Goal: Transaction & Acquisition: Purchase product/service

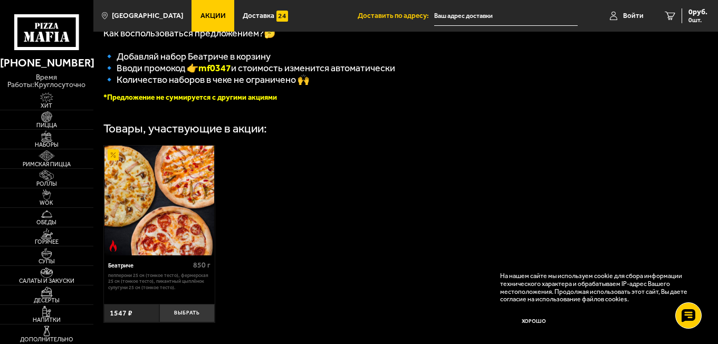
scroll to position [264, 0]
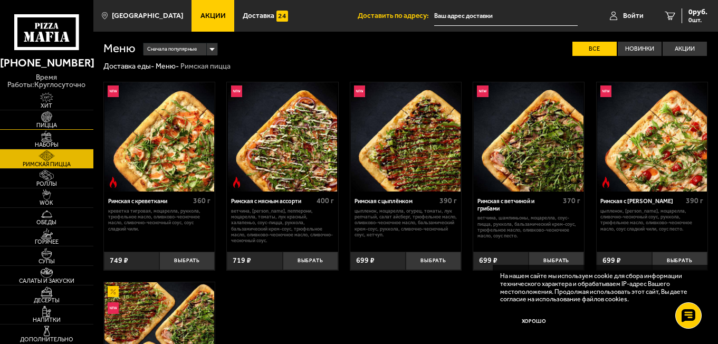
click at [62, 121] on link "Пицца" at bounding box center [46, 119] width 93 height 19
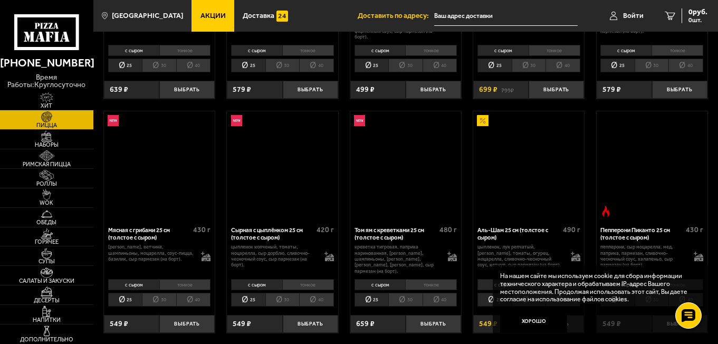
scroll to position [475, 0]
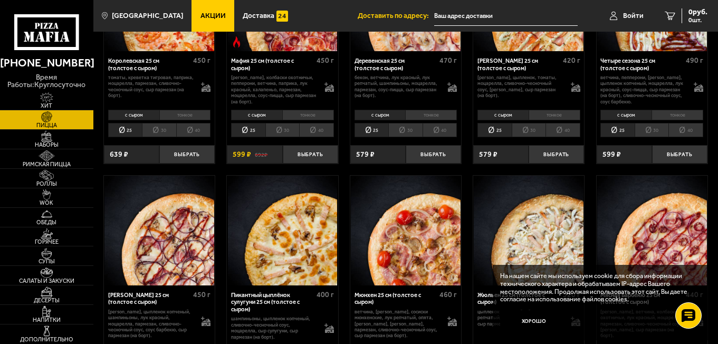
scroll to position [1266, 0]
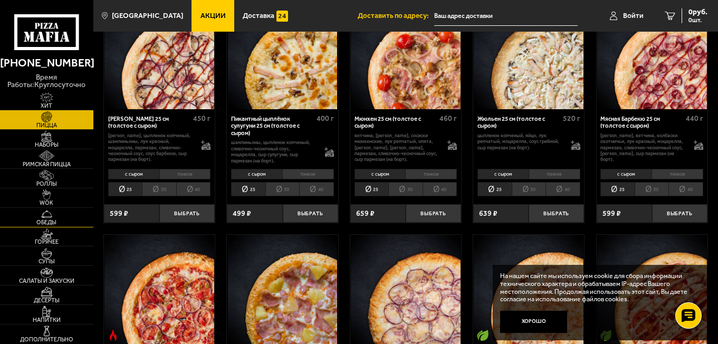
click at [73, 212] on link "Обеды" at bounding box center [46, 217] width 93 height 19
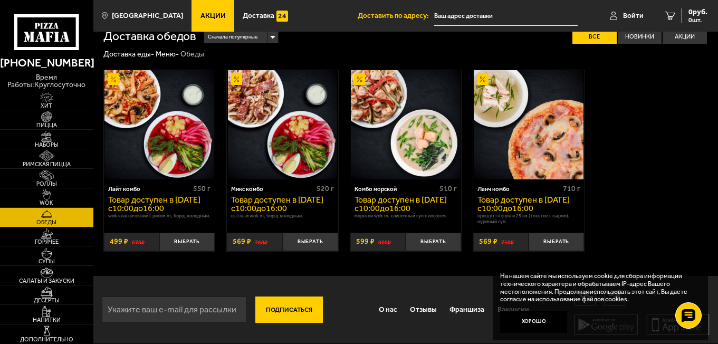
scroll to position [22, 0]
click at [39, 276] on img at bounding box center [46, 272] width 28 height 11
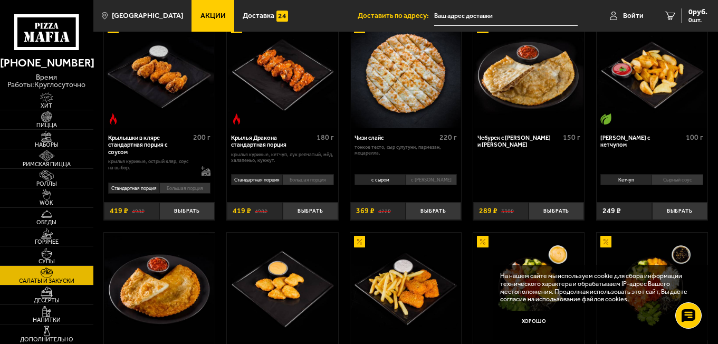
scroll to position [258, 0]
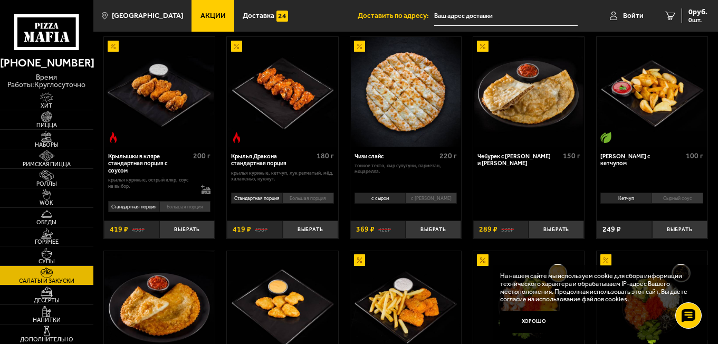
click at [670, 197] on li "Сырный соус" at bounding box center [677, 198] width 52 height 11
click at [672, 230] on button "Выбрать" at bounding box center [679, 229] width 55 height 18
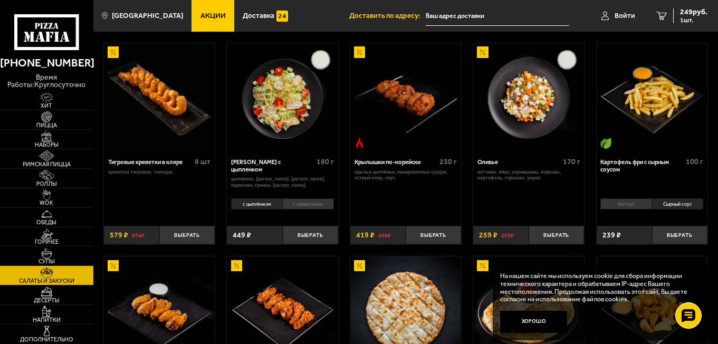
scroll to position [0, 0]
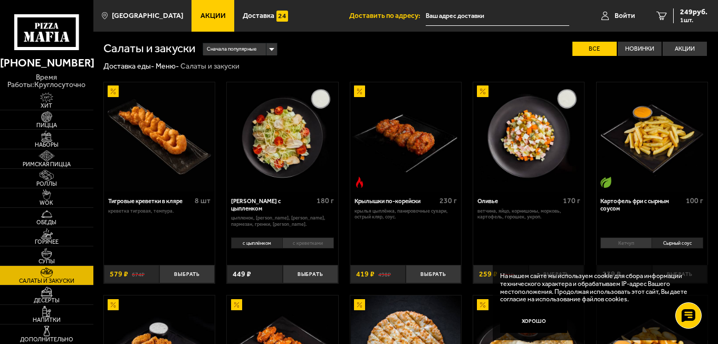
click at [293, 246] on li "с креветками" at bounding box center [308, 242] width 52 height 11
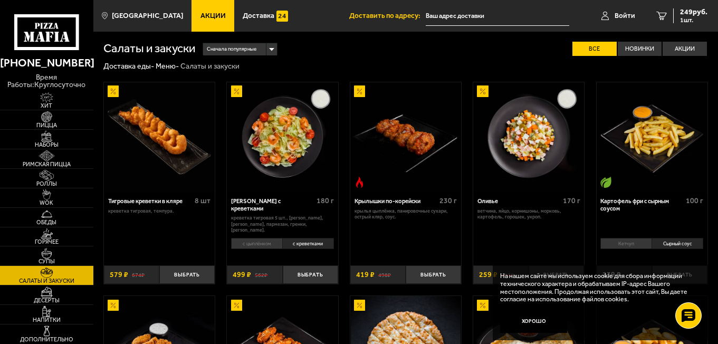
click at [254, 247] on li "с цыплёнком" at bounding box center [256, 243] width 51 height 11
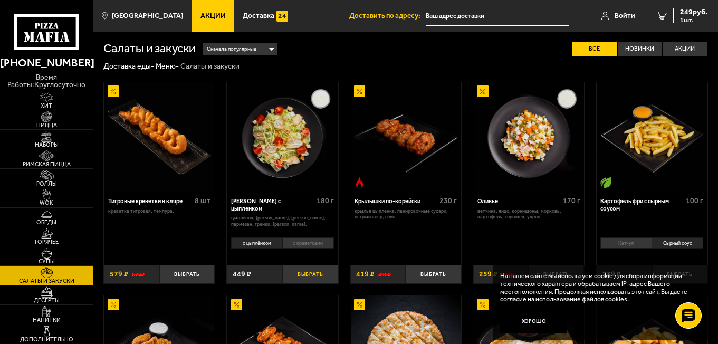
click at [311, 278] on button "Выбрать" at bounding box center [310, 274] width 55 height 18
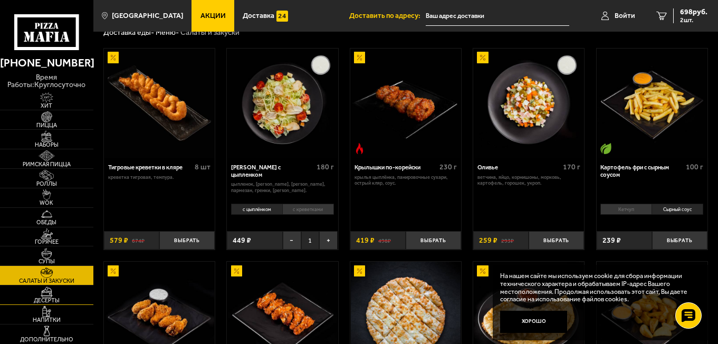
scroll to position [53, 0]
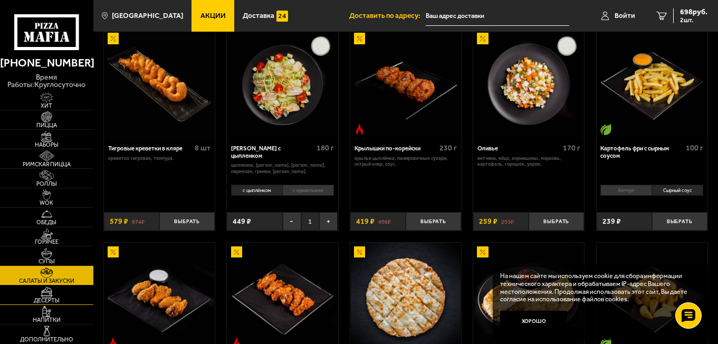
click at [51, 296] on img at bounding box center [46, 291] width 28 height 11
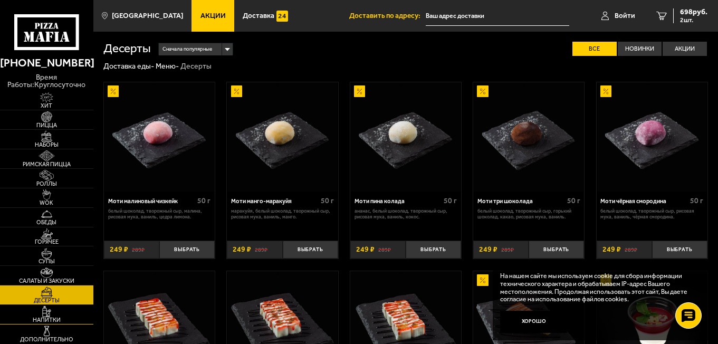
click at [47, 318] on span "Напитки" at bounding box center [46, 320] width 93 height 6
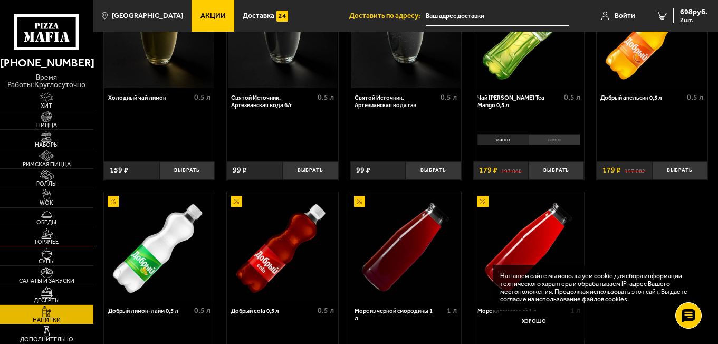
scroll to position [316, 0]
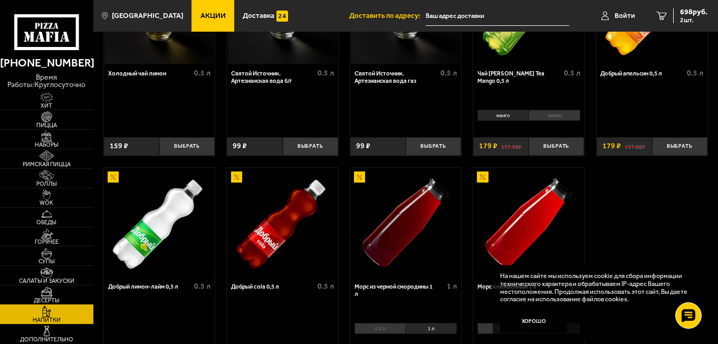
click at [51, 295] on img at bounding box center [46, 291] width 28 height 11
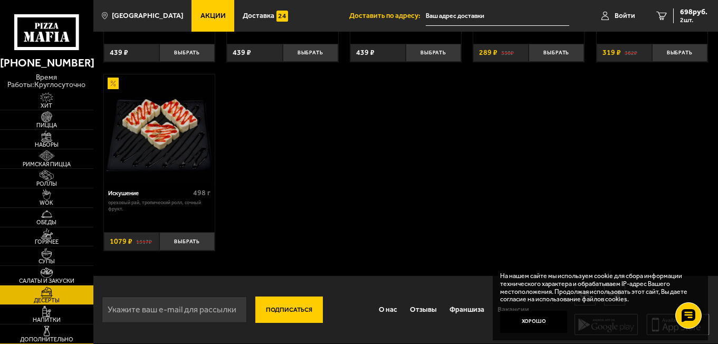
scroll to position [388, 0]
click at [56, 337] on span "Дополнительно" at bounding box center [46, 340] width 93 height 6
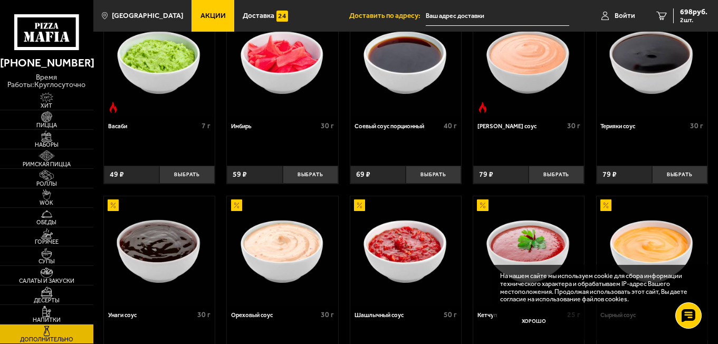
scroll to position [388, 0]
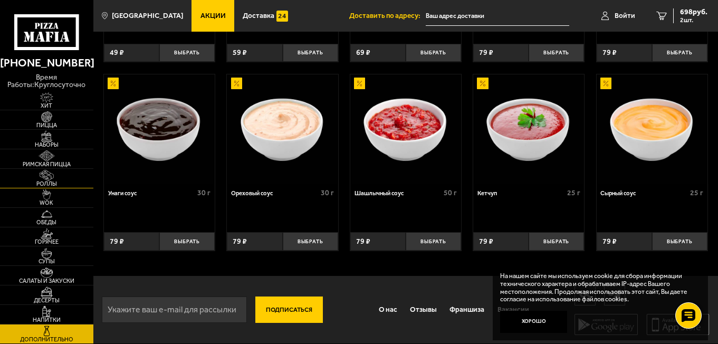
click at [59, 176] on img at bounding box center [46, 175] width 28 height 11
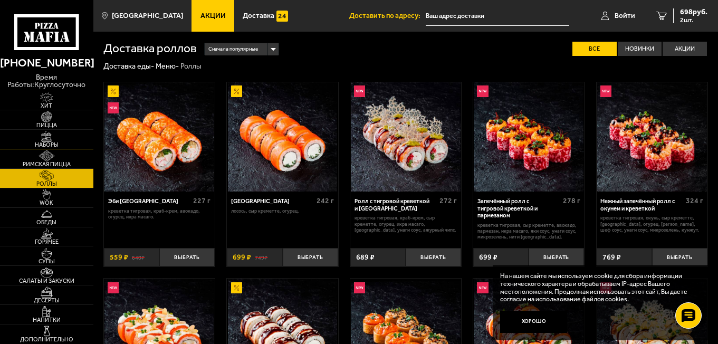
click at [21, 132] on link "Наборы" at bounding box center [46, 139] width 93 height 19
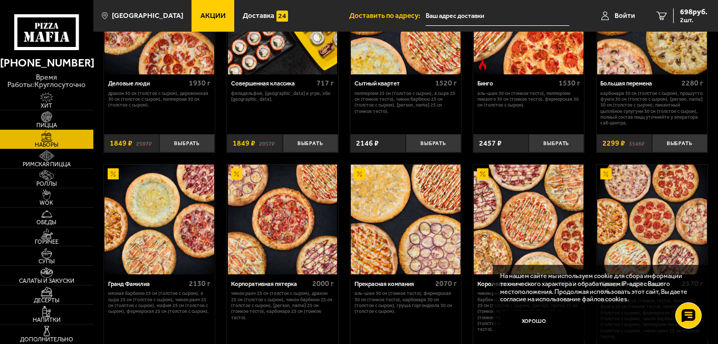
scroll to position [1055, 0]
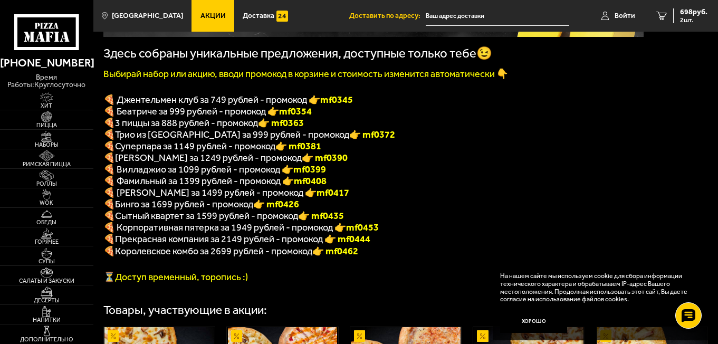
scroll to position [76, 0]
